Goal: Transaction & Acquisition: Purchase product/service

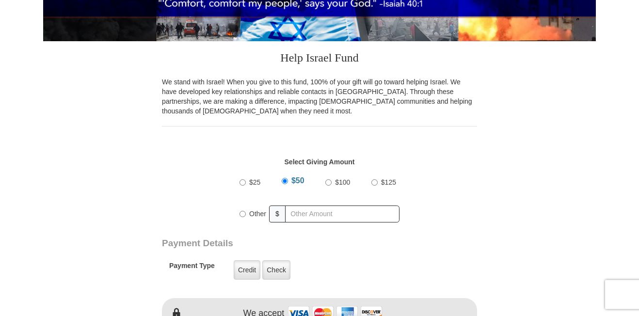
scroll to position [284, 0]
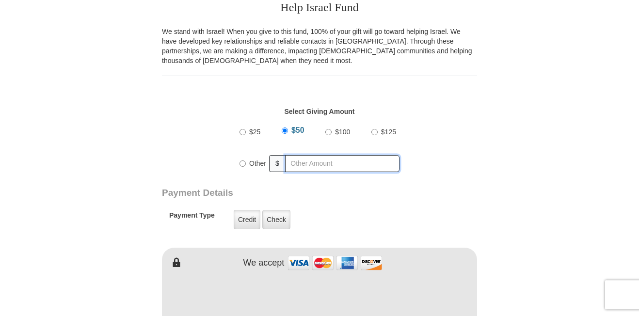
radio input "true"
click at [317, 158] on input "text" at bounding box center [343, 163] width 111 height 17
type input "60.00"
click at [485, 114] on form "[PERSON_NAME] [PERSON_NAME] Ministries Online Giving Your seed sown will go to …" at bounding box center [319, 299] width 552 height 1088
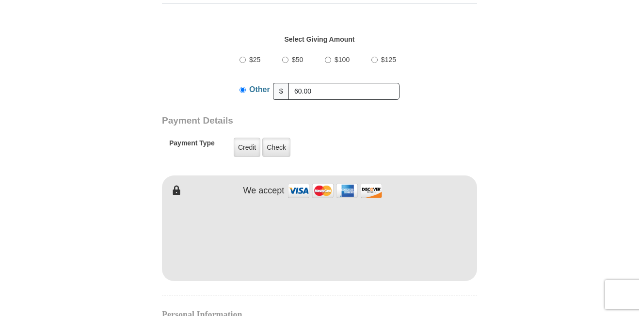
scroll to position [359, 0]
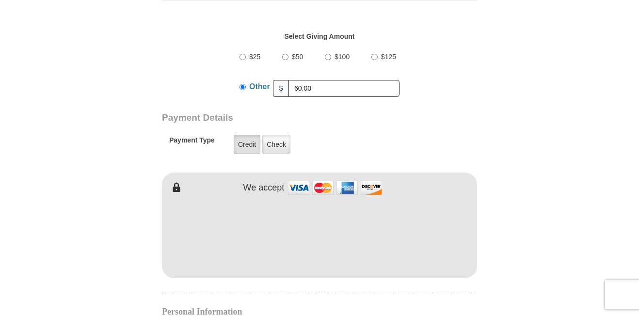
click at [243, 135] on label "Credit" at bounding box center [247, 144] width 27 height 19
click at [0, 0] on input "Credit" at bounding box center [0, 0] width 0 height 0
click at [531, 254] on form "[PERSON_NAME] [PERSON_NAME] Ministries Online Giving Your seed sown will go to …" at bounding box center [319, 224] width 552 height 1088
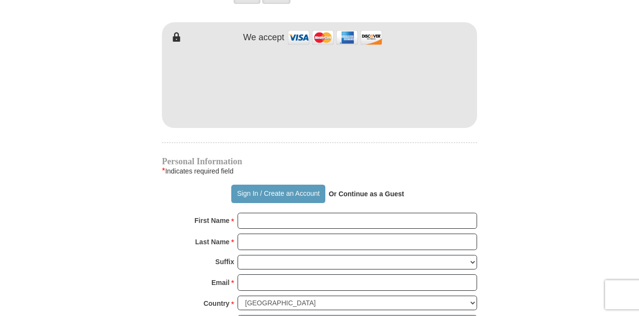
scroll to position [512, 0]
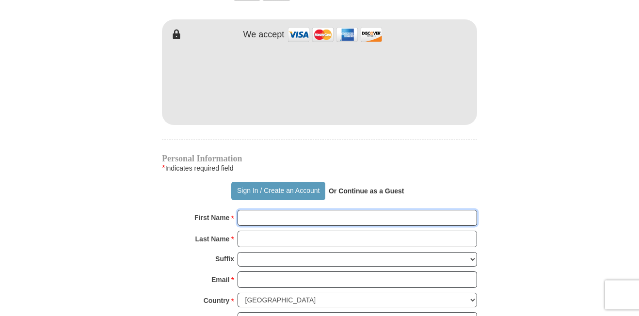
click at [246, 210] on input "First Name *" at bounding box center [356, 218] width 239 height 16
type input "[PERSON_NAME]"
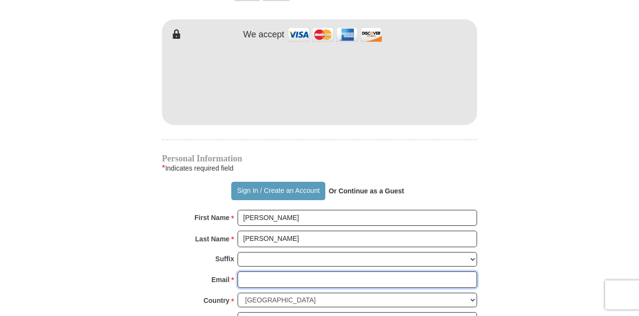
type input "[EMAIL_ADDRESS][DOMAIN_NAME]"
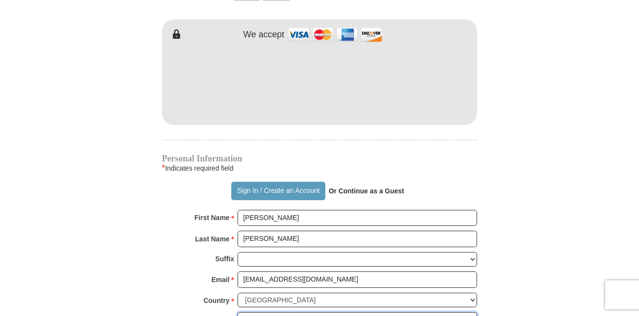
type input "[STREET_ADDRESS]"
type input "Apt 100"
type input "[GEOGRAPHIC_DATA]"
select select "CO"
type input "80863-3173"
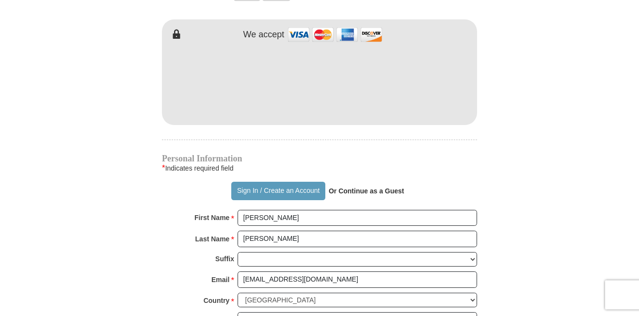
type input "4789559776"
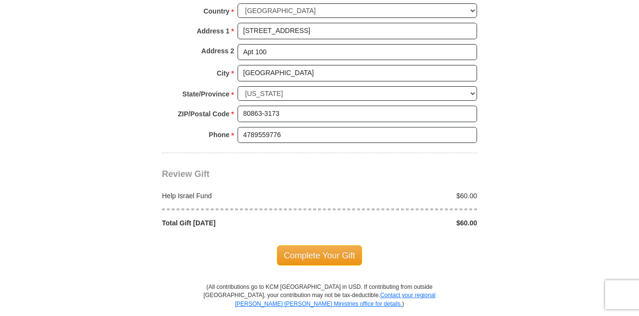
scroll to position [832, 0]
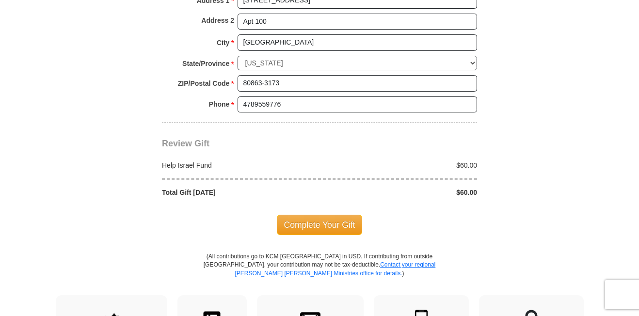
click at [304, 215] on span "Complete Your Gift" at bounding box center [320, 225] width 86 height 20
